Goal: Information Seeking & Learning: Learn about a topic

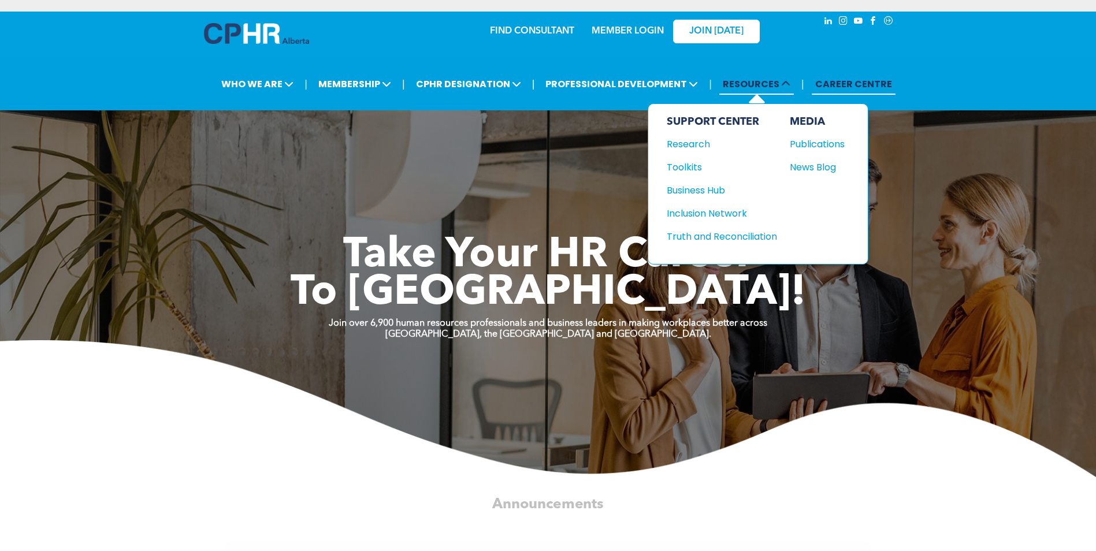
click at [756, 82] on span "RESOURCES" at bounding box center [756, 83] width 75 height 21
click at [683, 144] on div "Research" at bounding box center [716, 144] width 99 height 14
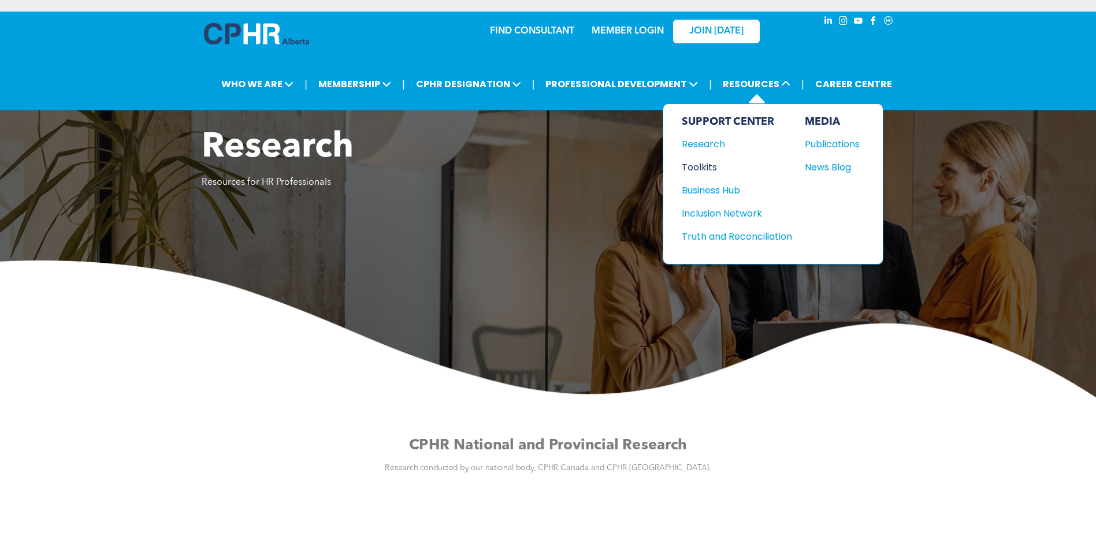
click at [695, 166] on div "Toolkits" at bounding box center [731, 167] width 99 height 14
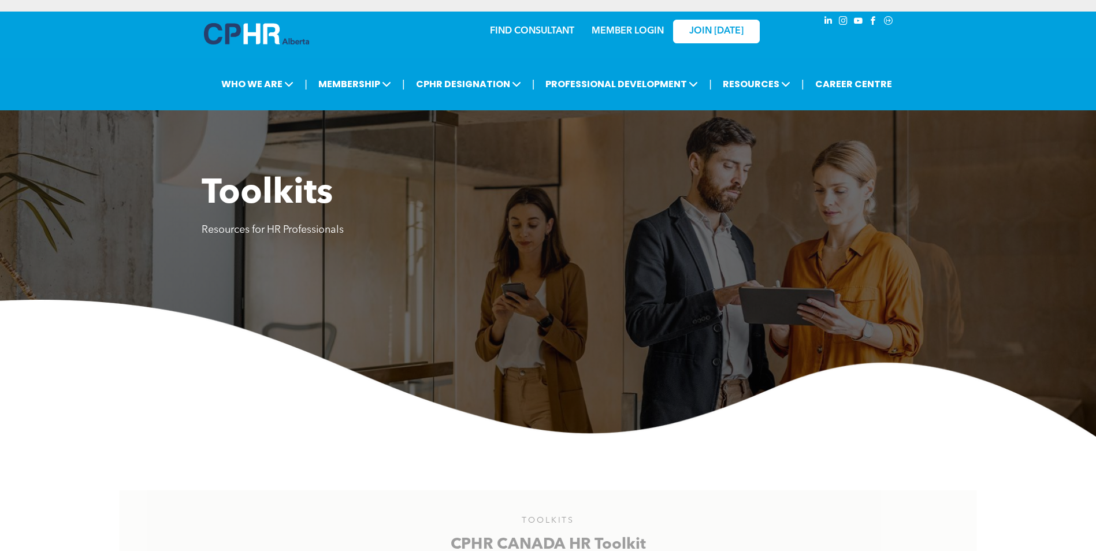
click at [148, 33] on div "FIND CONSULTANT MEMBER LOGIN JOIN [DATE]" at bounding box center [548, 39] width 1096 height 55
